Goal: Task Accomplishment & Management: Complete application form

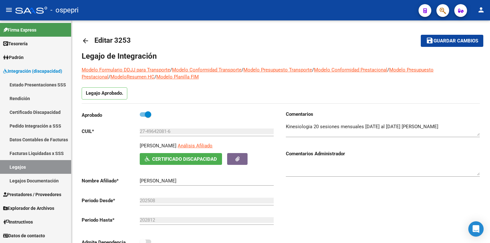
click at [43, 168] on link "Legajos" at bounding box center [35, 167] width 71 height 14
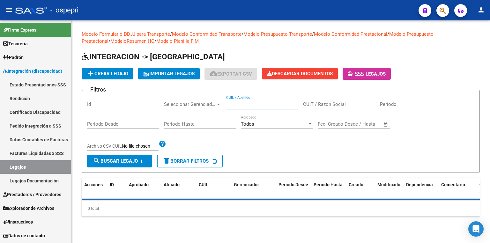
click at [237, 104] on input "CUIL / Apellido" at bounding box center [262, 104] width 72 height 6
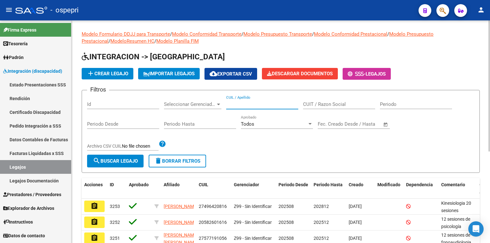
paste input "40707180"
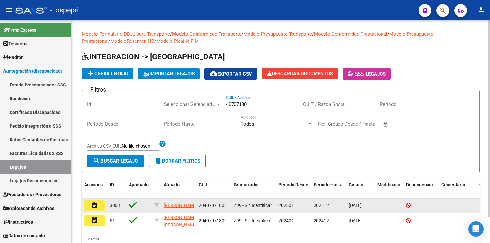
type input "40707180"
click at [96, 204] on mat-icon "assignment" at bounding box center [95, 206] width 8 height 8
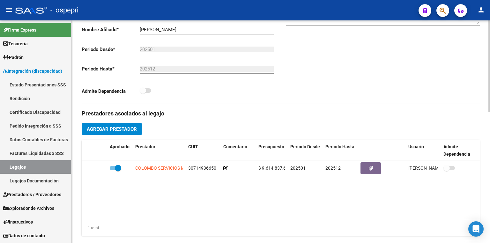
scroll to position [153, 0]
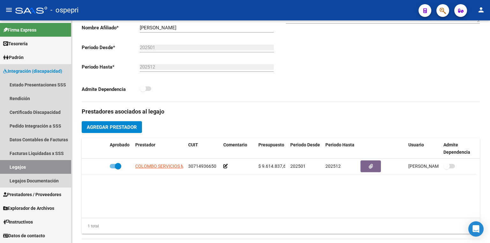
click at [48, 163] on link "Legajos" at bounding box center [35, 167] width 71 height 14
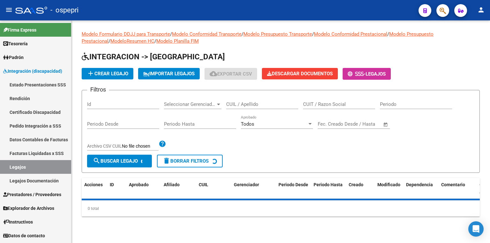
click at [241, 105] on input "CUIL / Apellido" at bounding box center [262, 104] width 72 height 6
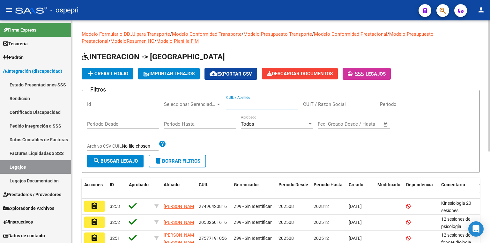
paste input "70326376"
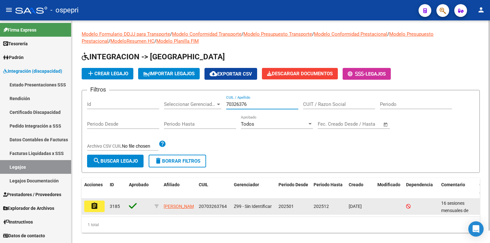
type input "70326376"
click at [91, 203] on mat-icon "assignment" at bounding box center [95, 206] width 8 height 8
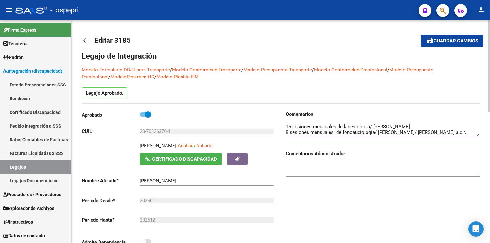
drag, startPoint x: 373, startPoint y: 132, endPoint x: 279, endPoint y: 127, distance: 93.6
click at [279, 127] on div "Aprobado CUIL * 20-70326376-4 Ingresar [PERSON_NAME] Análisis Afiliado Certific…" at bounding box center [281, 183] width 398 height 144
click at [38, 168] on link "Legajos" at bounding box center [35, 167] width 71 height 14
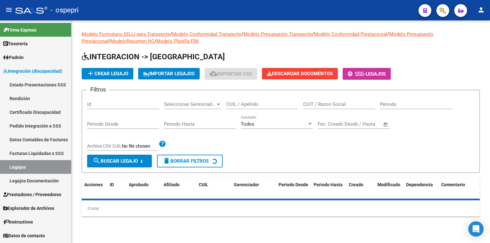
click at [254, 105] on input "CUIL / Apellido" at bounding box center [262, 104] width 72 height 6
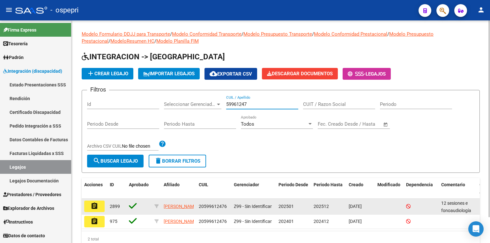
type input "59961247"
click at [98, 202] on mat-icon "assignment" at bounding box center [95, 206] width 8 height 8
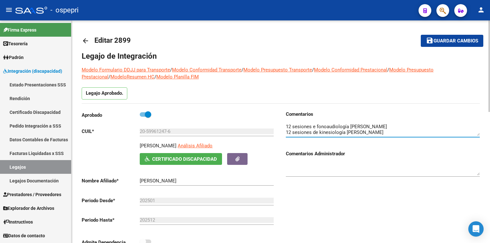
click at [289, 127] on textarea at bounding box center [383, 129] width 194 height 13
click at [291, 131] on textarea at bounding box center [383, 129] width 194 height 13
click at [415, 123] on textarea at bounding box center [383, 129] width 194 height 13
click at [412, 131] on textarea at bounding box center [383, 129] width 194 height 13
type textarea "16 sesiones e fonoaudiología [PERSON_NAME]/ Agosto a [DATE] sesiones de kinesio…"
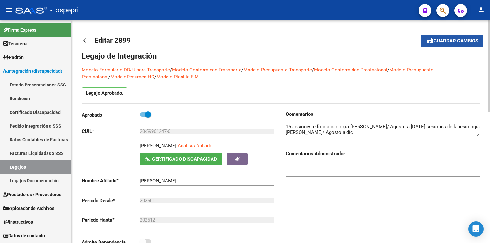
click at [444, 40] on span "Guardar cambios" at bounding box center [455, 41] width 45 height 6
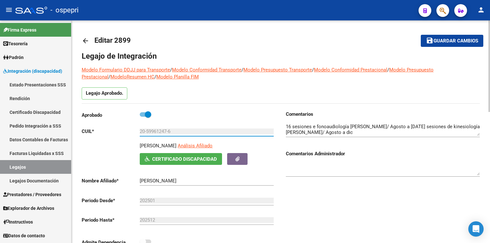
drag, startPoint x: 177, startPoint y: 130, endPoint x: 117, endPoint y: 131, distance: 59.6
click at [117, 131] on app-form-text-field "CUIL * 20-59961247-6 Ingresar CUIL" at bounding box center [178, 132] width 192 height 6
click at [334, 184] on div "Comentarios Comentarios Administrador" at bounding box center [380, 183] width 199 height 144
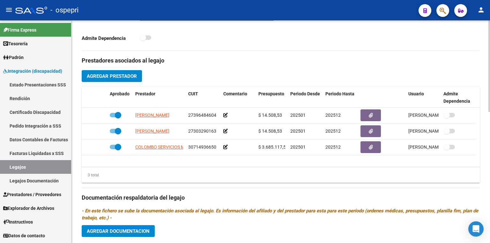
scroll to position [319, 0]
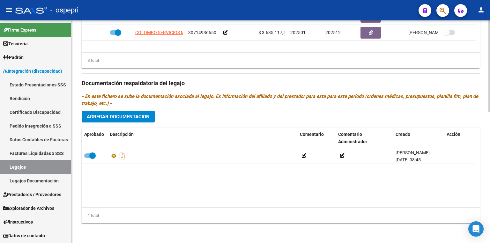
click at [135, 111] on button "Agregar Documentacion" at bounding box center [118, 117] width 73 height 12
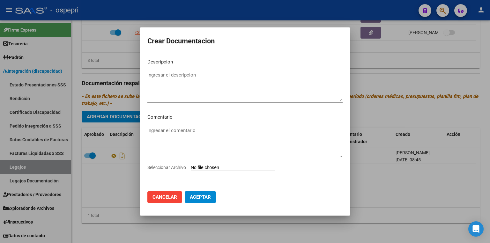
click at [220, 172] on div "Seleccionar Archivo" at bounding box center [244, 170] width 195 height 12
click at [218, 167] on input "Seleccionar Archivo" at bounding box center [233, 168] width 85 height 6
type input "C:\fakepath\20-599612476.pdf"
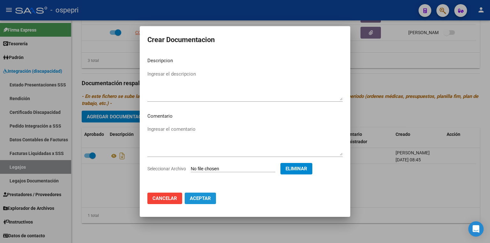
click at [199, 198] on span "Aceptar" at bounding box center [200, 199] width 21 height 6
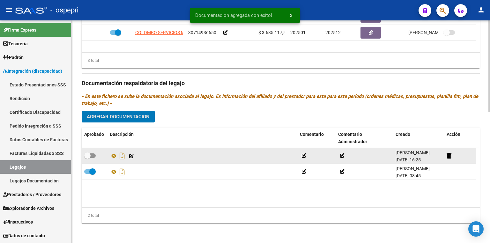
click at [92, 155] on span at bounding box center [89, 155] width 11 height 4
click at [87, 158] on input "checkbox" at bounding box center [87, 158] width 0 height 0
checkbox input "true"
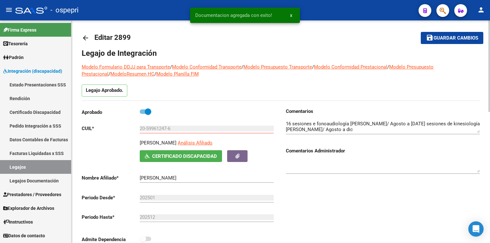
scroll to position [0, 0]
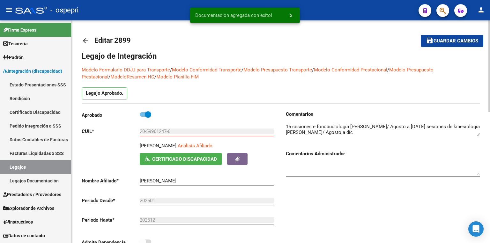
click at [436, 42] on span "Guardar cambios" at bounding box center [455, 41] width 45 height 6
